Goal: Obtain resource: Obtain resource

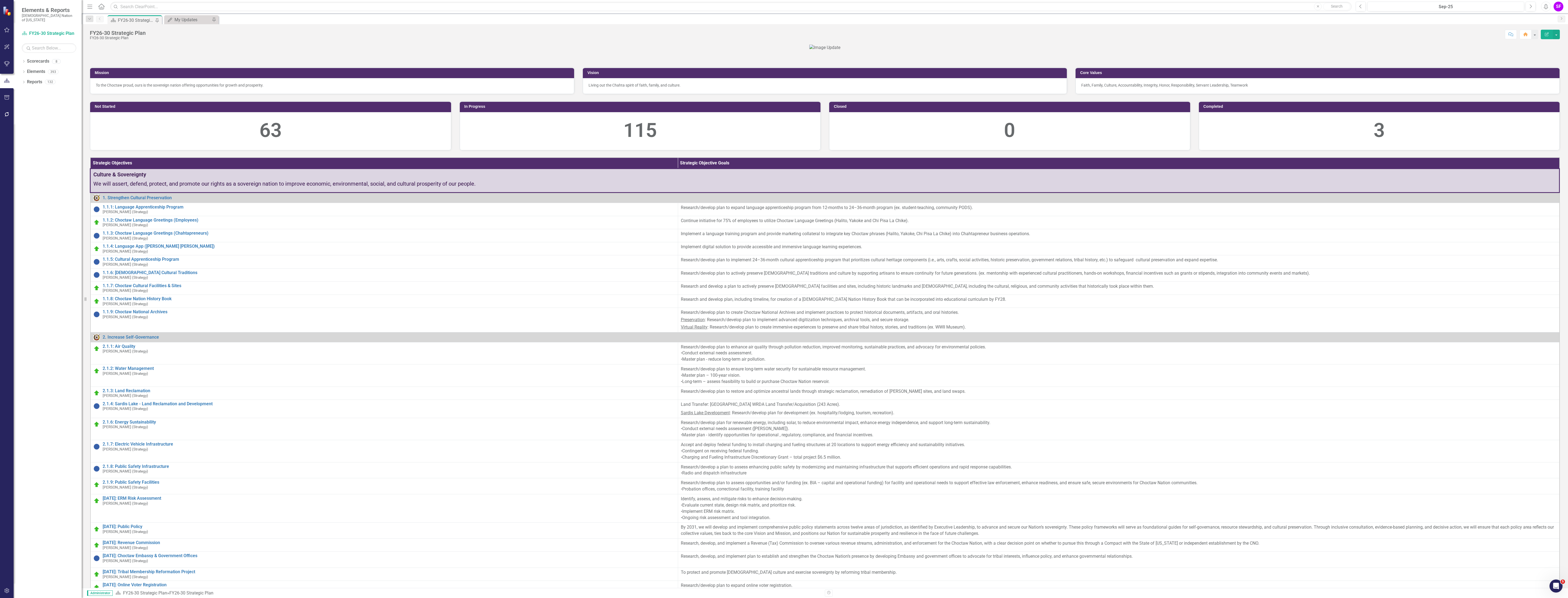
click at [1, 94] on button "button" at bounding box center [7, 97] width 13 height 12
click at [36, 49] on link "HTML Exports" at bounding box center [48, 52] width 55 height 6
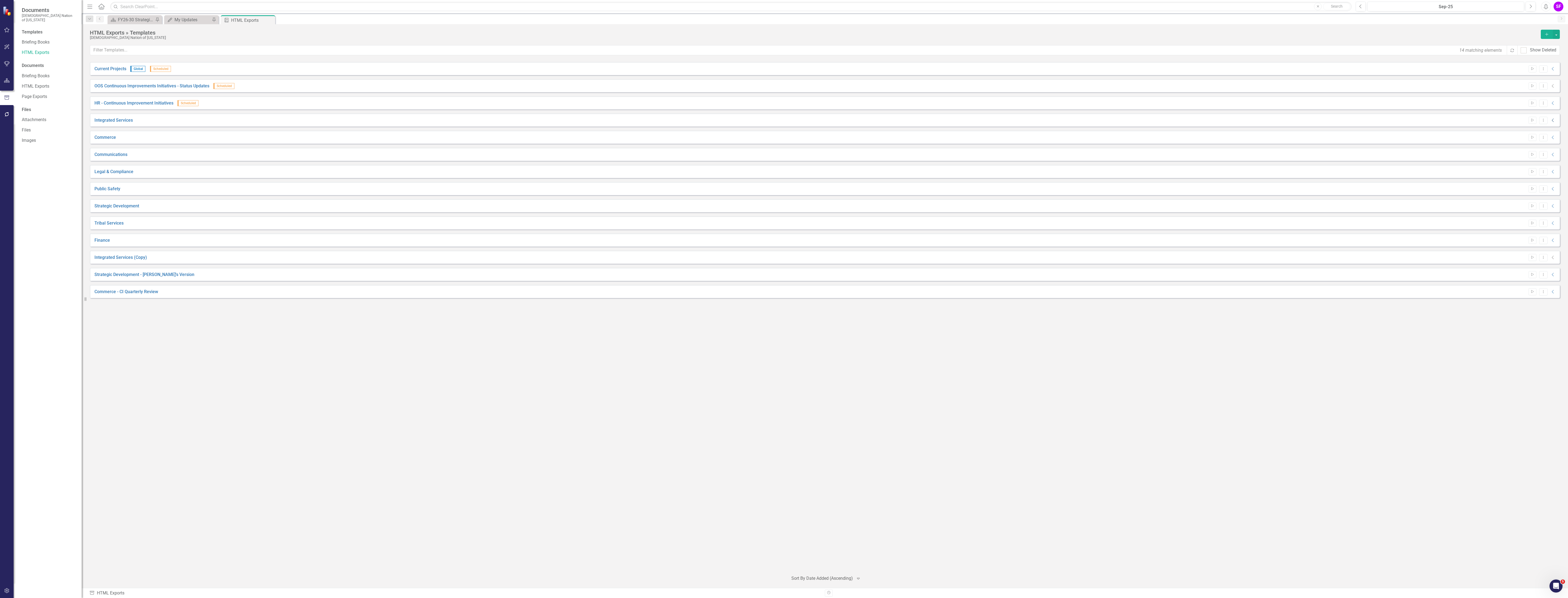
click at [1554, 122] on icon "Collapse" at bounding box center [1553, 120] width 5 height 4
click at [1541, 135] on link "Link" at bounding box center [1540, 133] width 8 height 7
click at [1541, 120] on icon "Dropdown Menu" at bounding box center [1543, 120] width 4 height 4
click at [1530, 147] on link "Edit Edit Template" at bounding box center [1522, 149] width 50 height 10
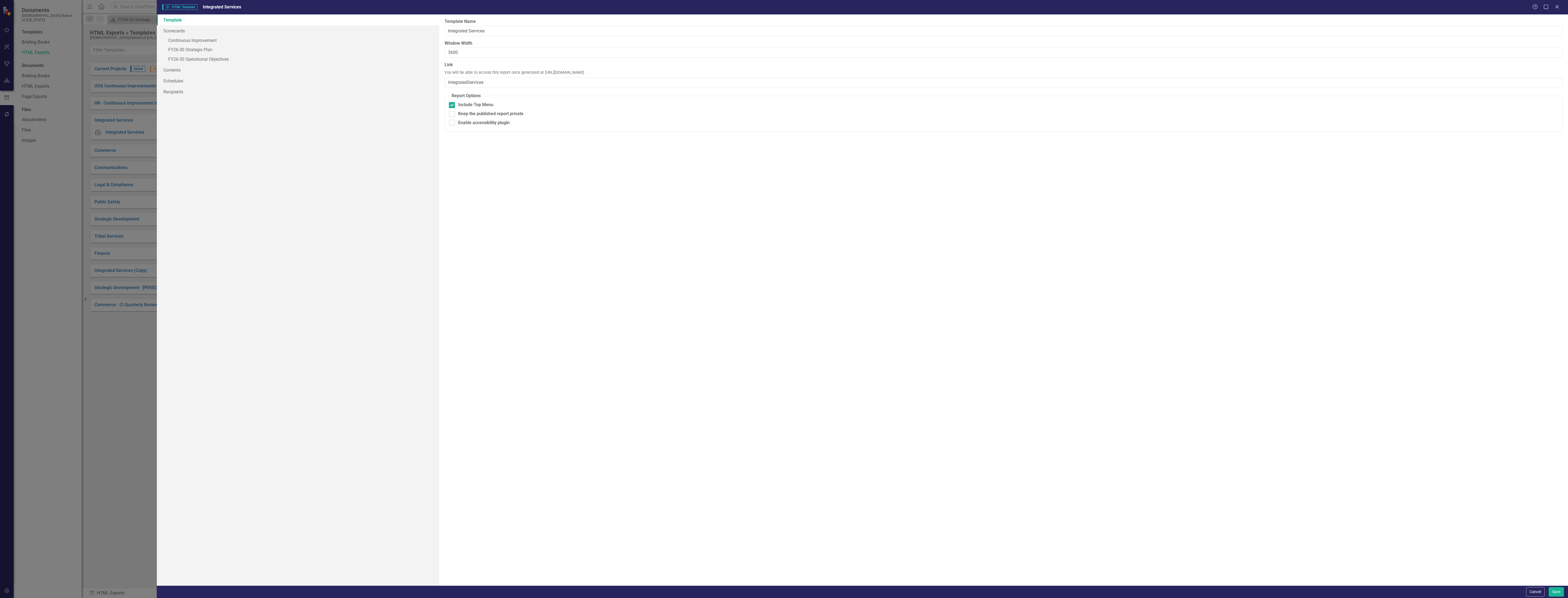
drag, startPoint x: 653, startPoint y: 72, endPoint x: 542, endPoint y: 74, distance: 111.0
click at [542, 74] on div "Link You will be able to access this report once generated at [URL][DOMAIN_NAME…" at bounding box center [1003, 74] width 1118 height 26
copy span "[URL][DOMAIN_NAME]"
click at [1536, 594] on button "Cancel" at bounding box center [1535, 592] width 19 height 10
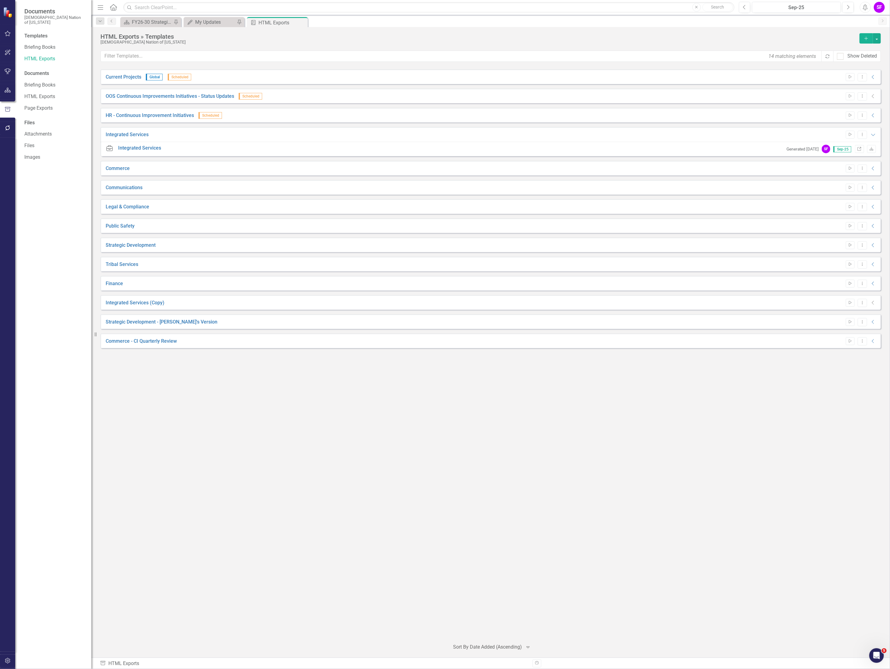
click at [871, 185] on div "Start Dropdown Menu Collapse" at bounding box center [860, 188] width 34 height 8
click at [870, 186] on div "Start Dropdown Menu Collapse" at bounding box center [860, 188] width 34 height 8
click at [872, 188] on icon "Collapse" at bounding box center [873, 187] width 6 height 5
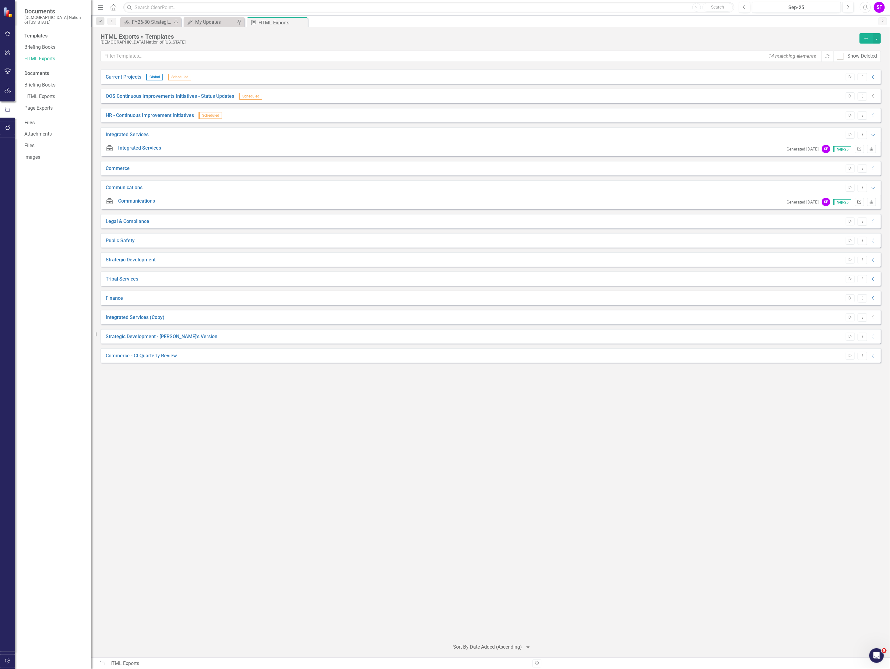
click at [857, 199] on link "Link" at bounding box center [859, 202] width 9 height 8
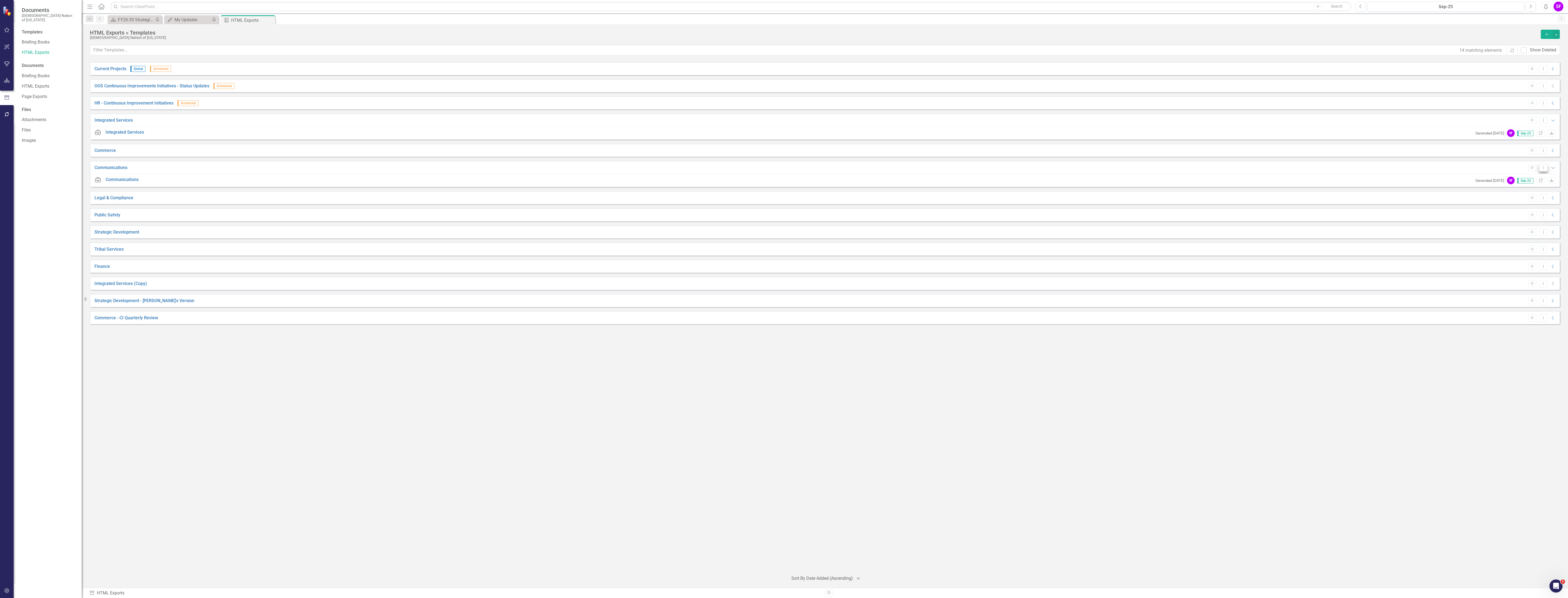
click at [1544, 166] on icon "Dropdown Menu" at bounding box center [1543, 167] width 4 height 4
click at [1525, 198] on link "Edit Edit Template" at bounding box center [1522, 197] width 50 height 10
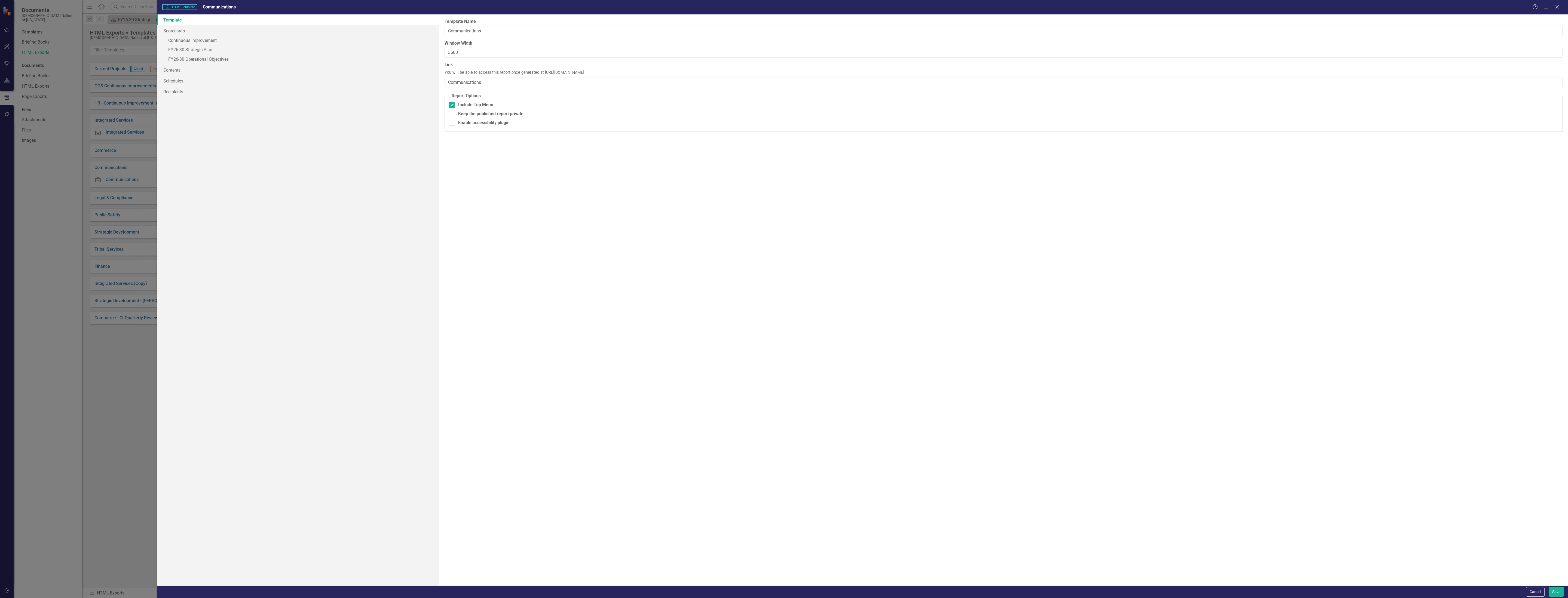
drag, startPoint x: 655, startPoint y: 72, endPoint x: 542, endPoint y: 75, distance: 113.0
click at [542, 75] on div "Link You will be able to access this report once generated at [URL][DOMAIN_NAME…" at bounding box center [1003, 74] width 1118 height 26
copy span "[URL][DOMAIN_NAME]"
click at [1530, 587] on div "Cancel Save" at bounding box center [862, 592] width 1412 height 13
click at [1529, 587] on button "Cancel" at bounding box center [1535, 592] width 19 height 10
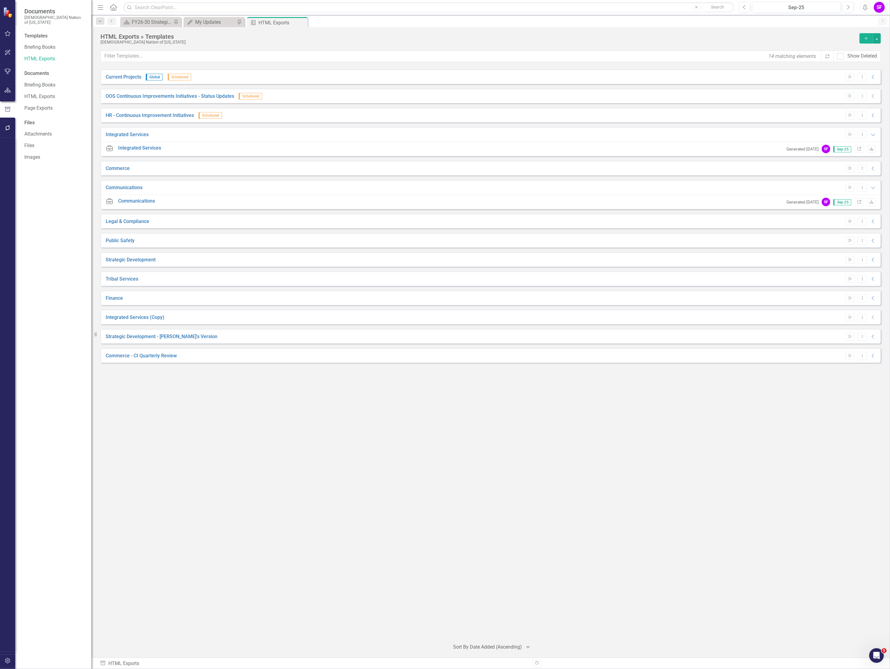
click at [872, 221] on icon "Collapse" at bounding box center [873, 221] width 6 height 5
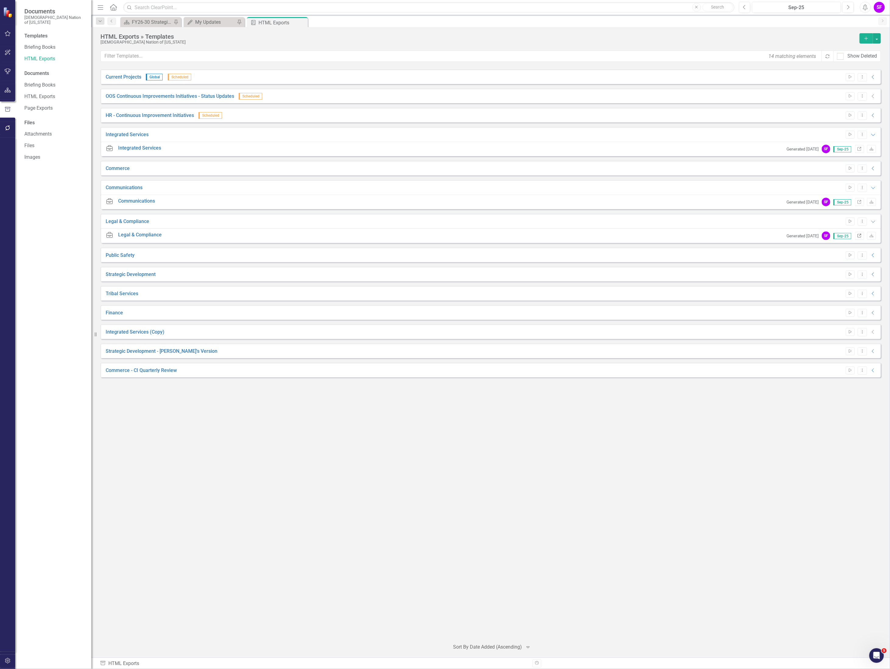
click at [859, 237] on icon "Link" at bounding box center [859, 236] width 5 height 4
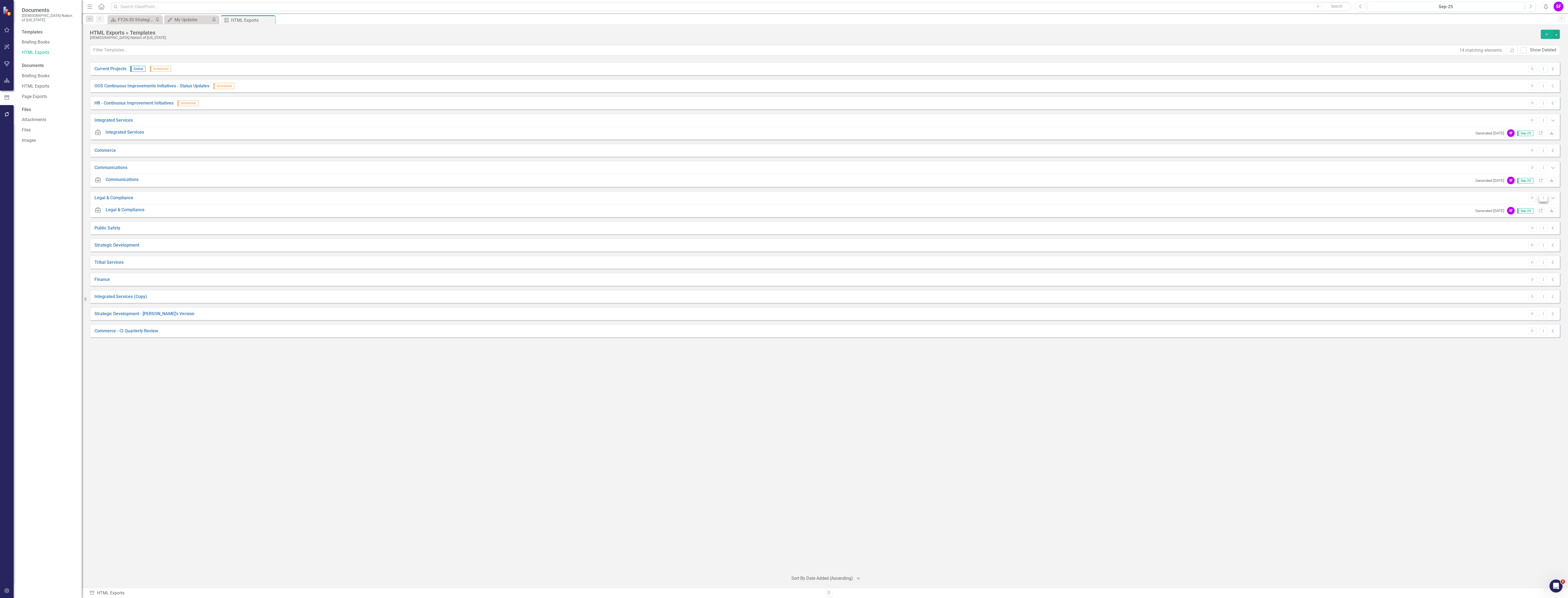
click at [1544, 198] on icon "Dropdown Menu" at bounding box center [1543, 198] width 4 height 4
click at [1534, 224] on link "Edit Edit Template" at bounding box center [1522, 227] width 50 height 10
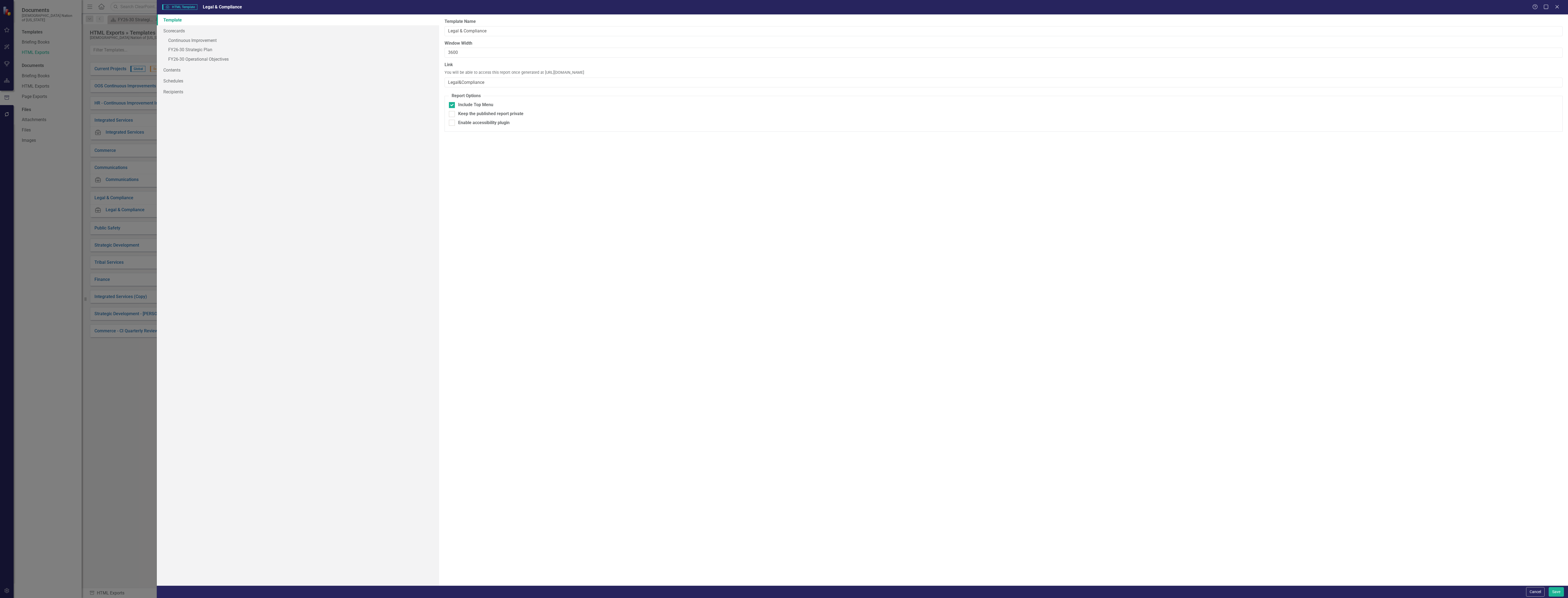
drag, startPoint x: 542, startPoint y: 72, endPoint x: 655, endPoint y: 73, distance: 113.0
click at [655, 73] on div "Link You will be able to access this report once generated at [URL][DOMAIN_NAME…" at bounding box center [1003, 74] width 1118 height 26
copy span "[URL][DOMAIN_NAME]"
click at [594, 153] on div "Report templates allow you to create HTML exports that include elements you sel…" at bounding box center [1003, 299] width 1129 height 571
click at [1533, 590] on button "Cancel" at bounding box center [1535, 592] width 19 height 10
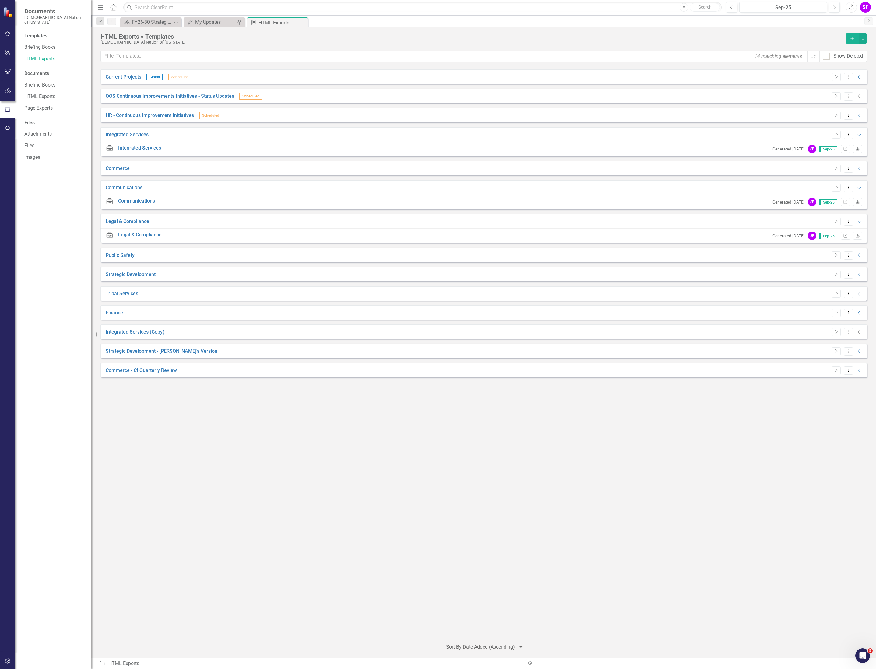
click at [861, 292] on icon "Collapse" at bounding box center [859, 293] width 6 height 5
click at [846, 308] on icon "Link" at bounding box center [845, 308] width 5 height 4
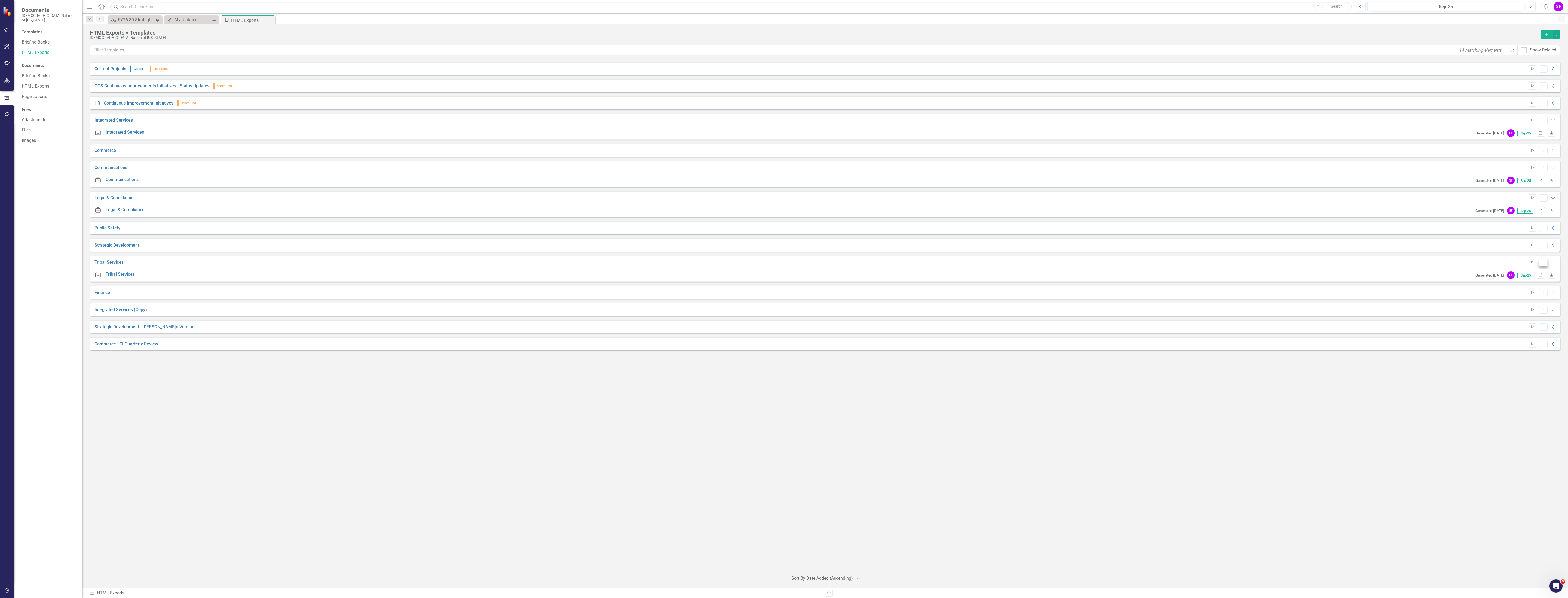
click at [1542, 263] on icon "Dropdown Menu" at bounding box center [1543, 262] width 4 height 4
click at [1531, 291] on link "Edit Edit Template" at bounding box center [1522, 291] width 50 height 10
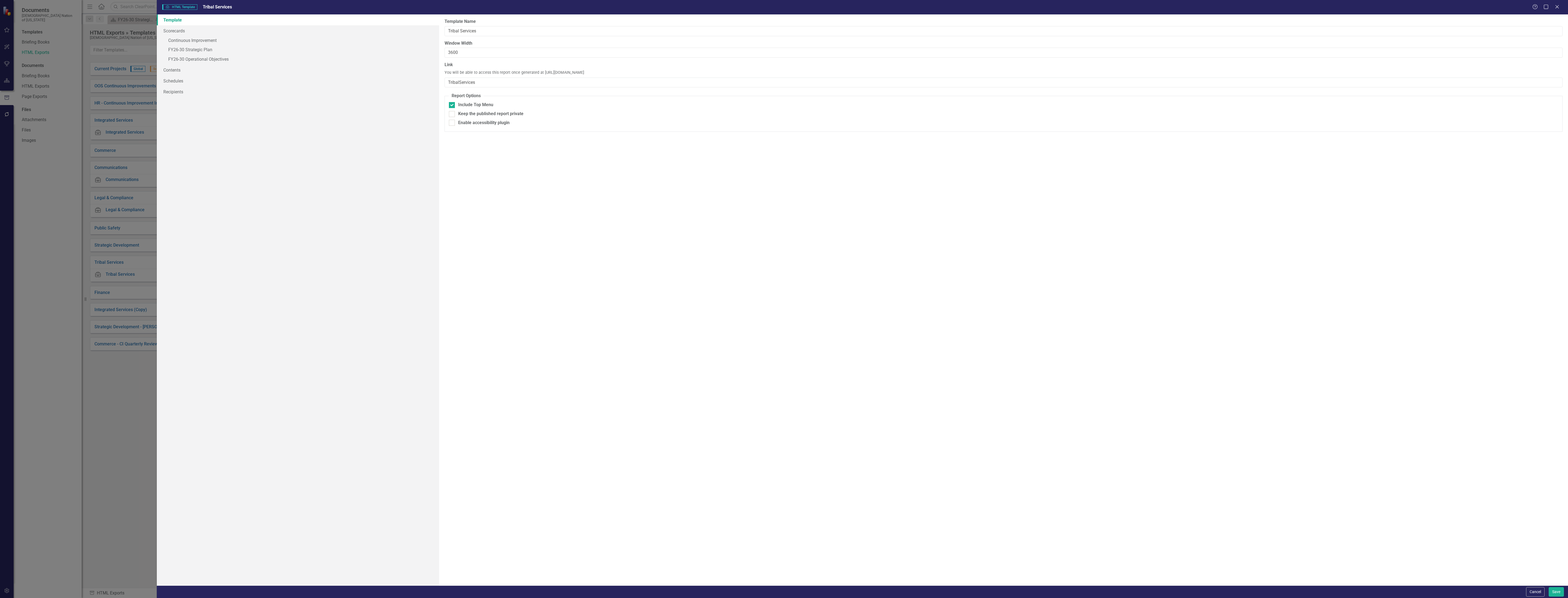
drag, startPoint x: 646, startPoint y: 74, endPoint x: 543, endPoint y: 74, distance: 103.0
click at [543, 74] on div "Link You will be able to access this report once generated at [URL][DOMAIN_NAME…" at bounding box center [1003, 74] width 1118 height 26
copy span "[URL][DOMAIN_NAME]"
click at [1017, 236] on div "Report templates allow you to create HTML exports that include elements you sel…" at bounding box center [1003, 299] width 1129 height 571
click at [1532, 590] on button "Cancel" at bounding box center [1535, 592] width 19 height 10
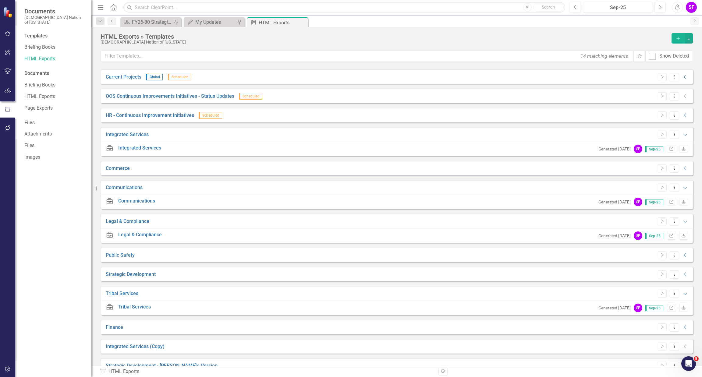
scroll to position [46, 0]
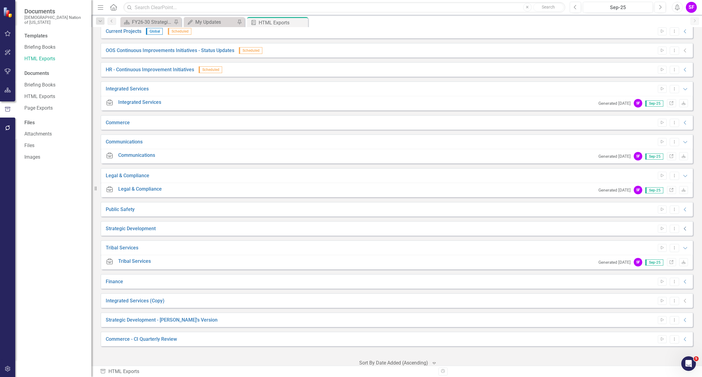
click at [682, 228] on icon "Collapse" at bounding box center [685, 228] width 6 height 5
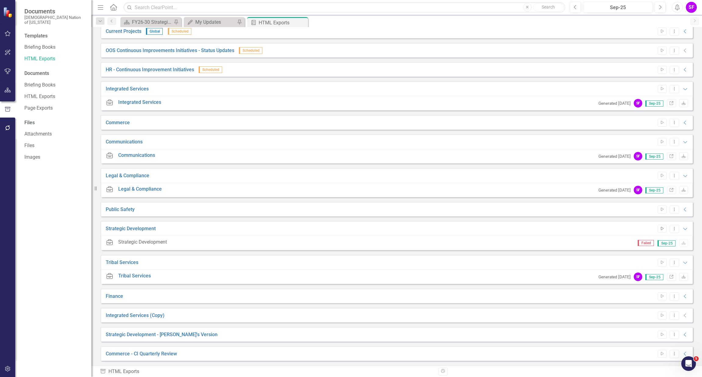
click at [660, 228] on icon "Start" at bounding box center [662, 229] width 5 height 4
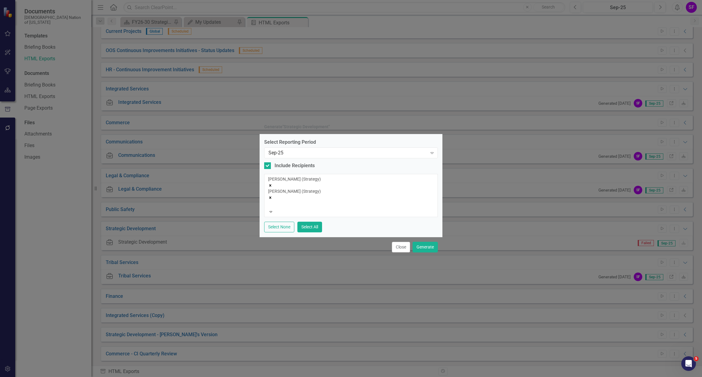
click at [272, 195] on icon "Remove Sheriden Franks (Strategy)" at bounding box center [270, 197] width 4 height 4
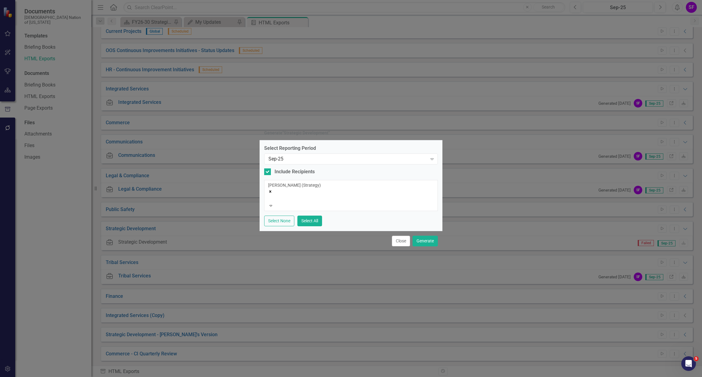
drag, startPoint x: 332, startPoint y: 191, endPoint x: 304, endPoint y: 188, distance: 28.5
click at [272, 191] on icon "Remove Sheridan Burns (Strategy)" at bounding box center [270, 191] width 4 height 4
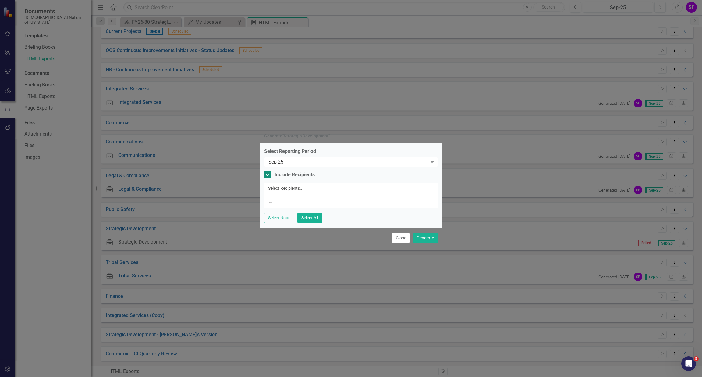
click at [268, 178] on div at bounding box center [267, 174] width 7 height 7
click at [268, 175] on input "Include Recipients" at bounding box center [266, 173] width 4 height 4
checkbox input "false"
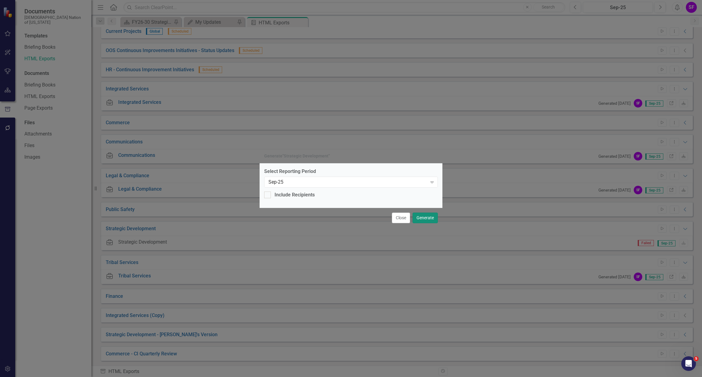
click at [420, 217] on button "Generate" at bounding box center [424, 218] width 25 height 11
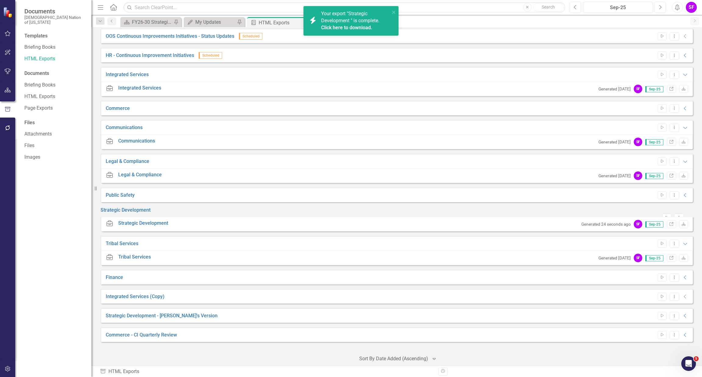
scroll to position [68, 0]
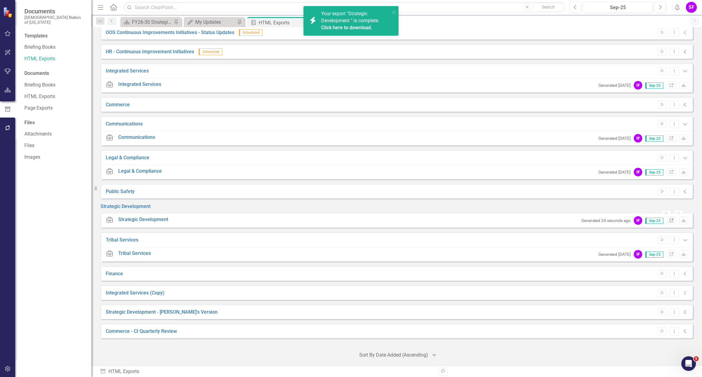
click at [669, 220] on icon "Link" at bounding box center [671, 221] width 5 height 4
